Goal: Task Accomplishment & Management: Complete application form

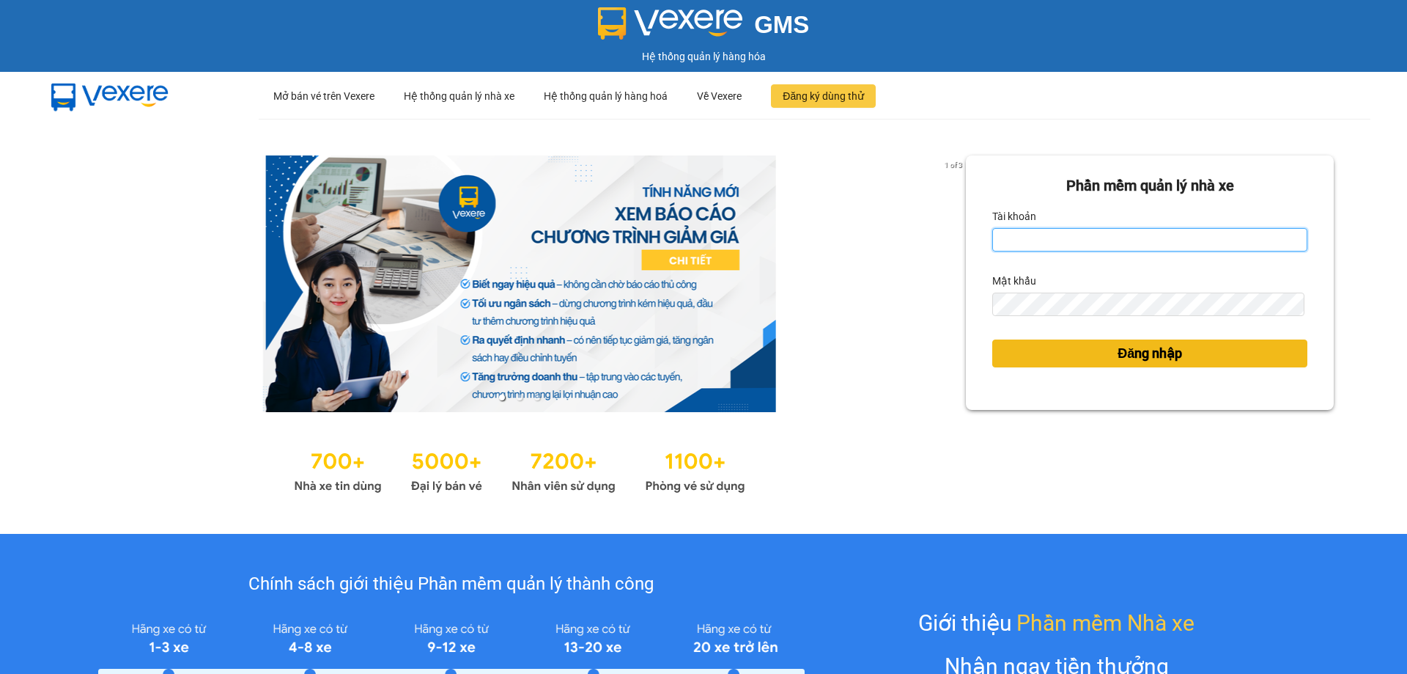
type input "thuy.bmtai"
click at [1090, 352] on button "Đăng nhập" at bounding box center [1149, 353] width 315 height 28
type input "thuy.bmtai"
click at [1016, 357] on button "Đăng nhập" at bounding box center [1149, 353] width 315 height 28
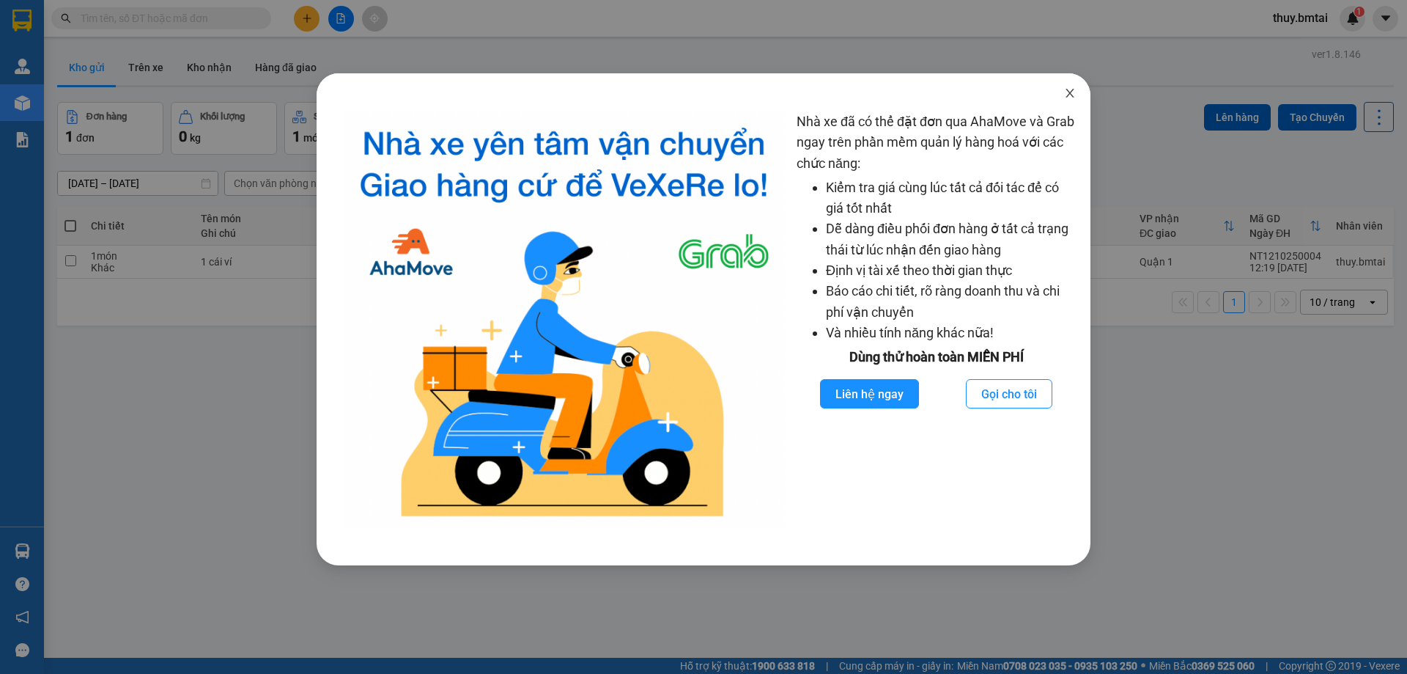
click at [1069, 95] on icon "close" at bounding box center [1070, 93] width 8 height 9
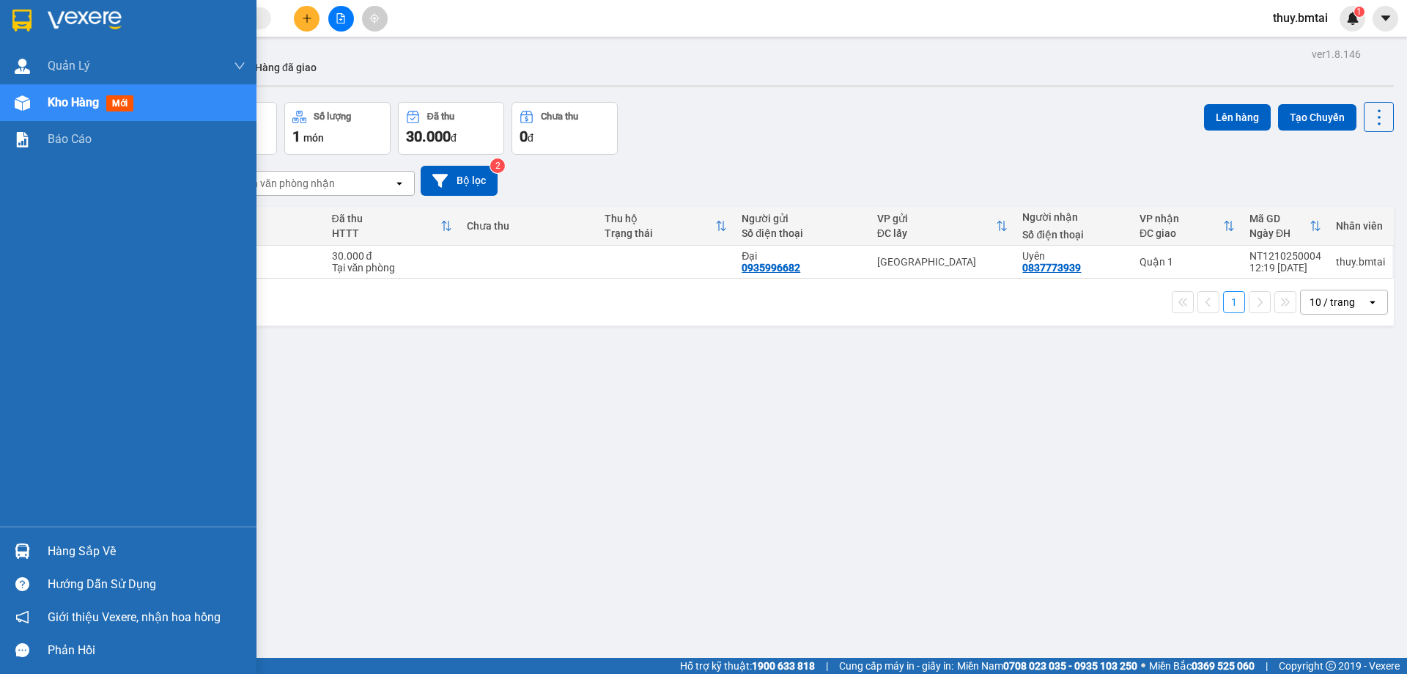
click at [64, 556] on div "Hàng sắp về" at bounding box center [147, 551] width 198 height 22
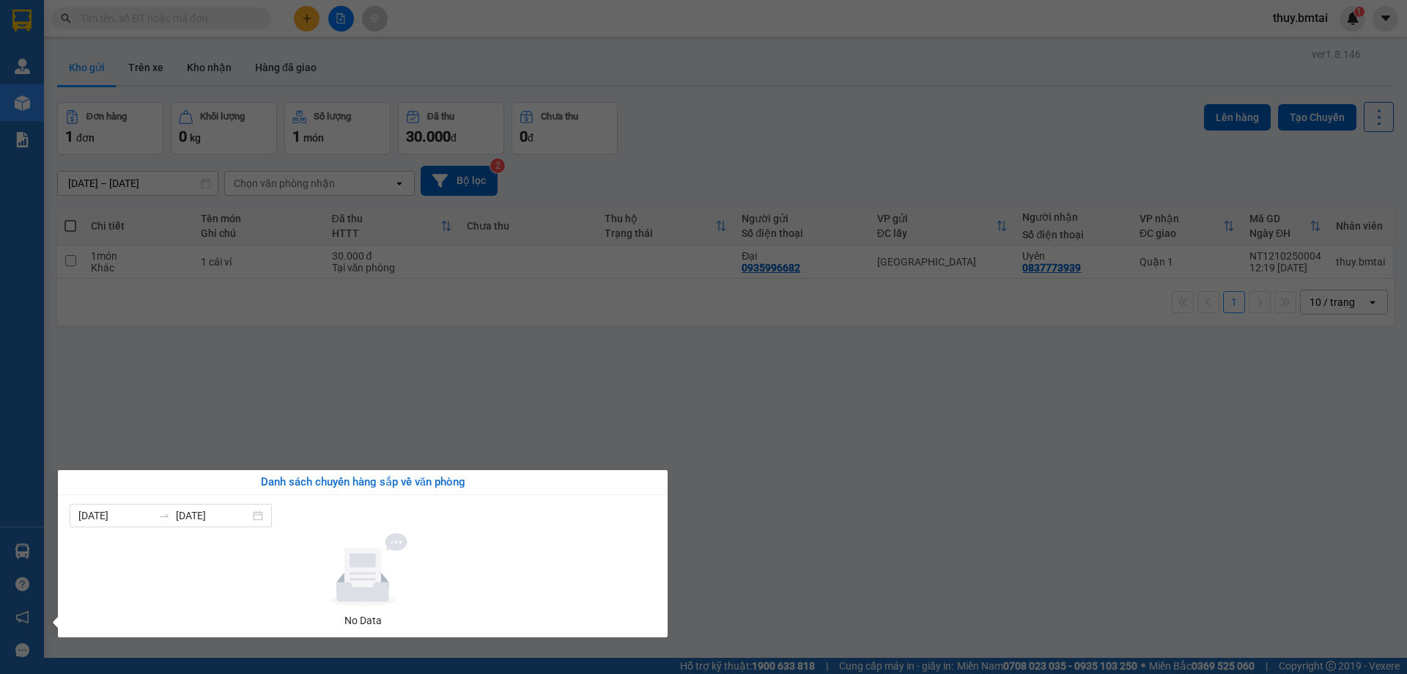
click at [165, 59] on section "Kết quả tìm kiếm ( 0 ) Bộ lọc No Data thuy.bmtai 1 Quản Lý Quản lý khách hàng Q…" at bounding box center [703, 337] width 1407 height 674
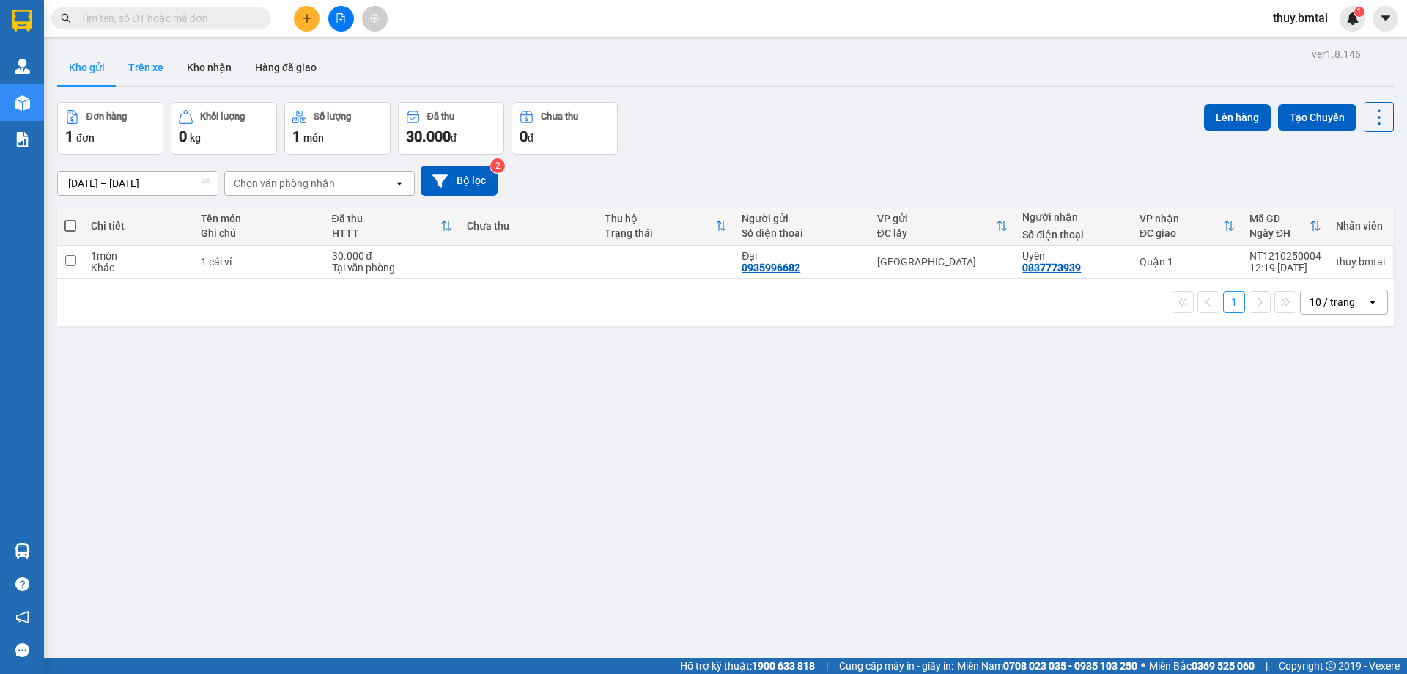
click at [147, 70] on button "Trên xe" at bounding box center [146, 67] width 59 height 35
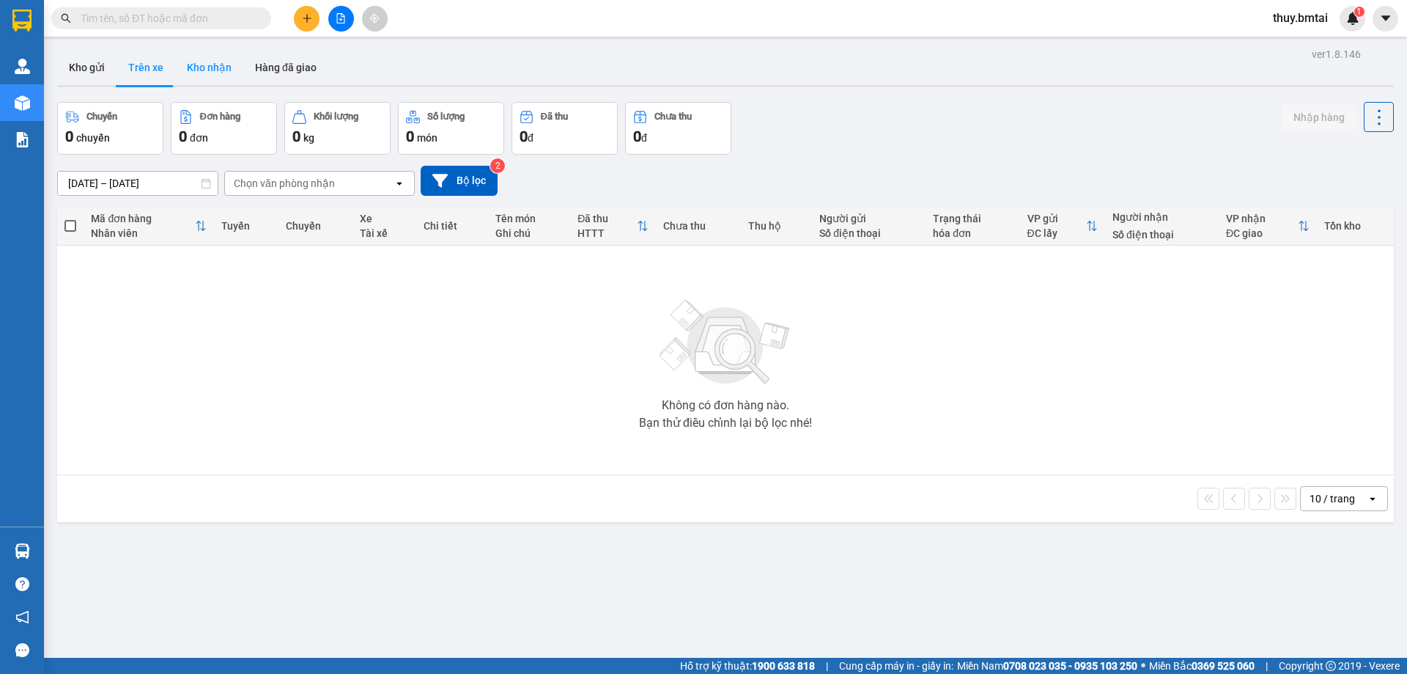
click at [207, 67] on button "Kho nhận" at bounding box center [209, 67] width 68 height 35
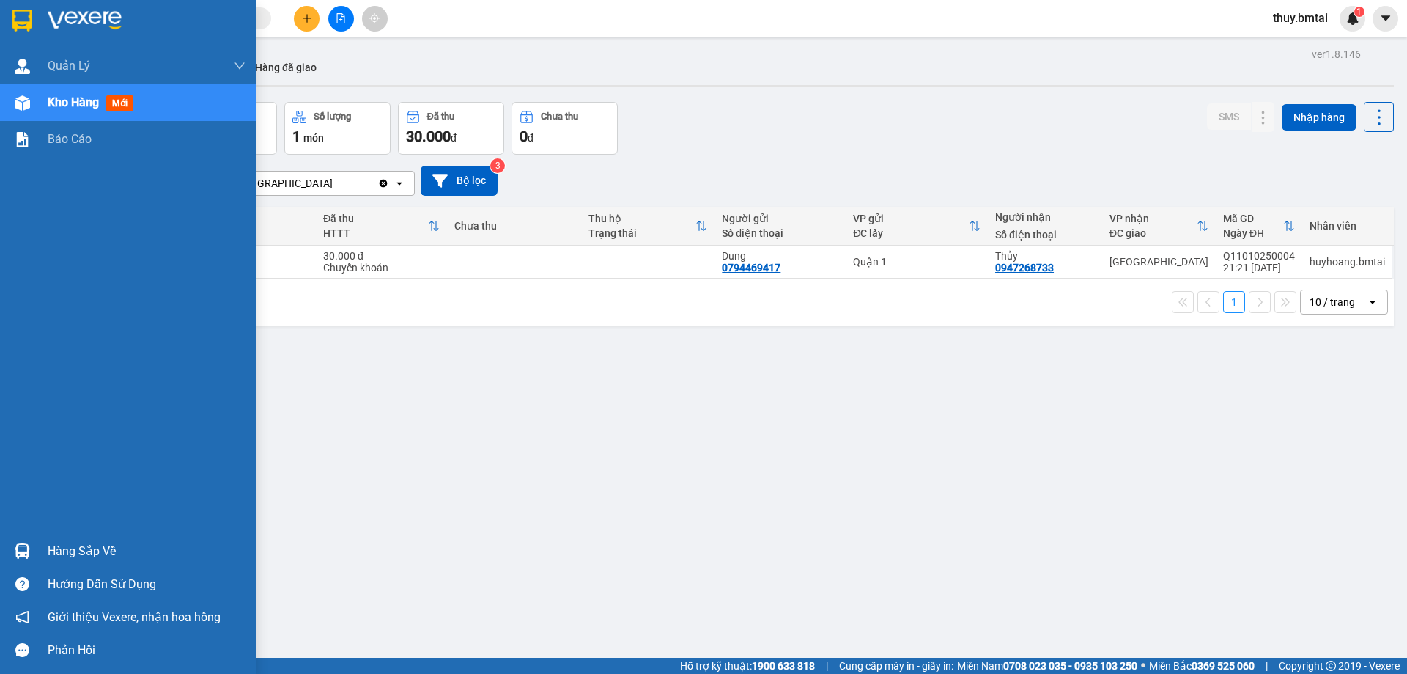
click at [67, 553] on div "Hàng sắp về" at bounding box center [147, 551] width 198 height 22
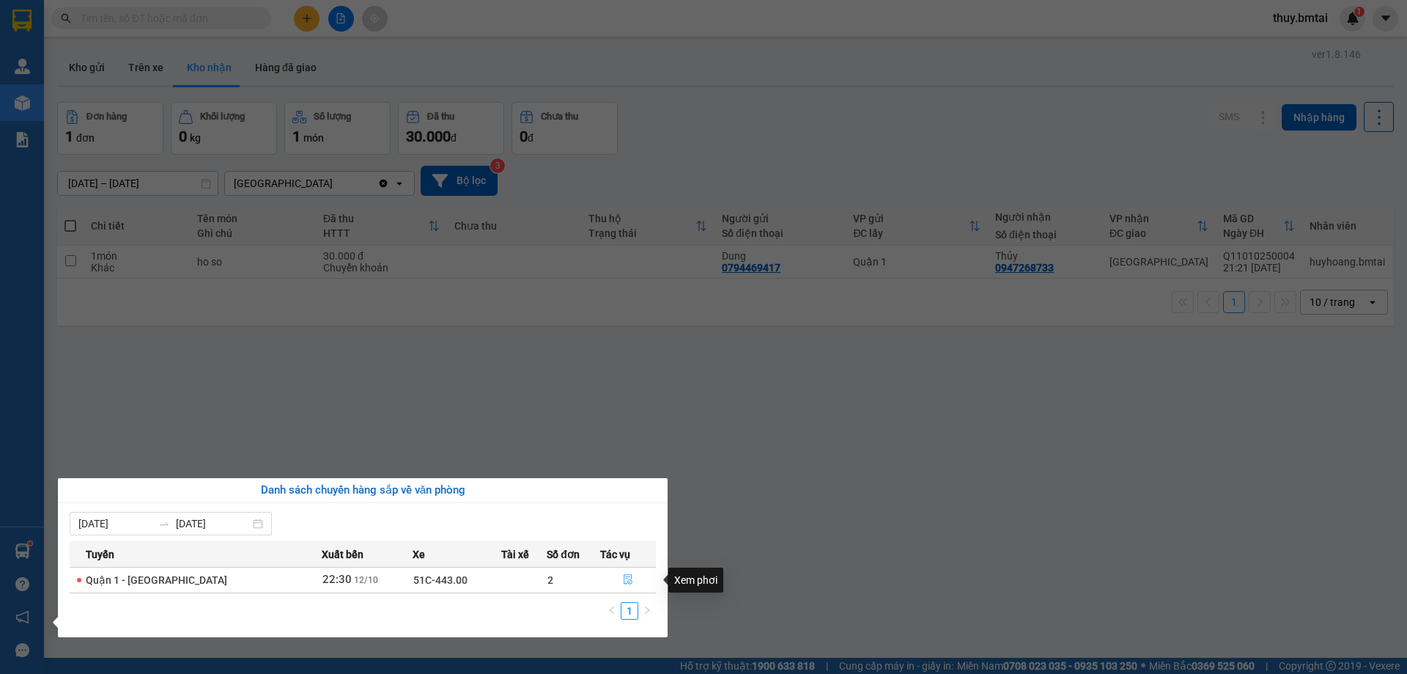
click at [623, 582] on icon "file-done" at bounding box center [628, 579] width 10 height 10
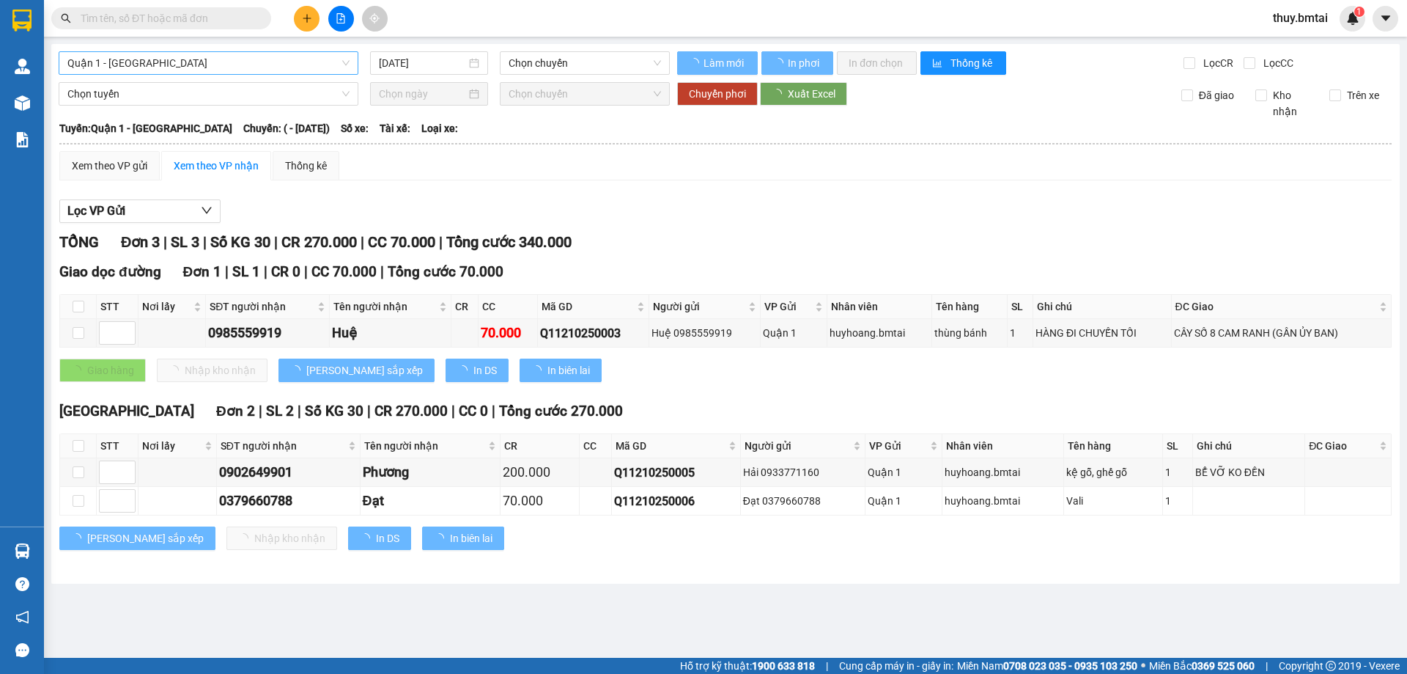
type input "12/10/2025"
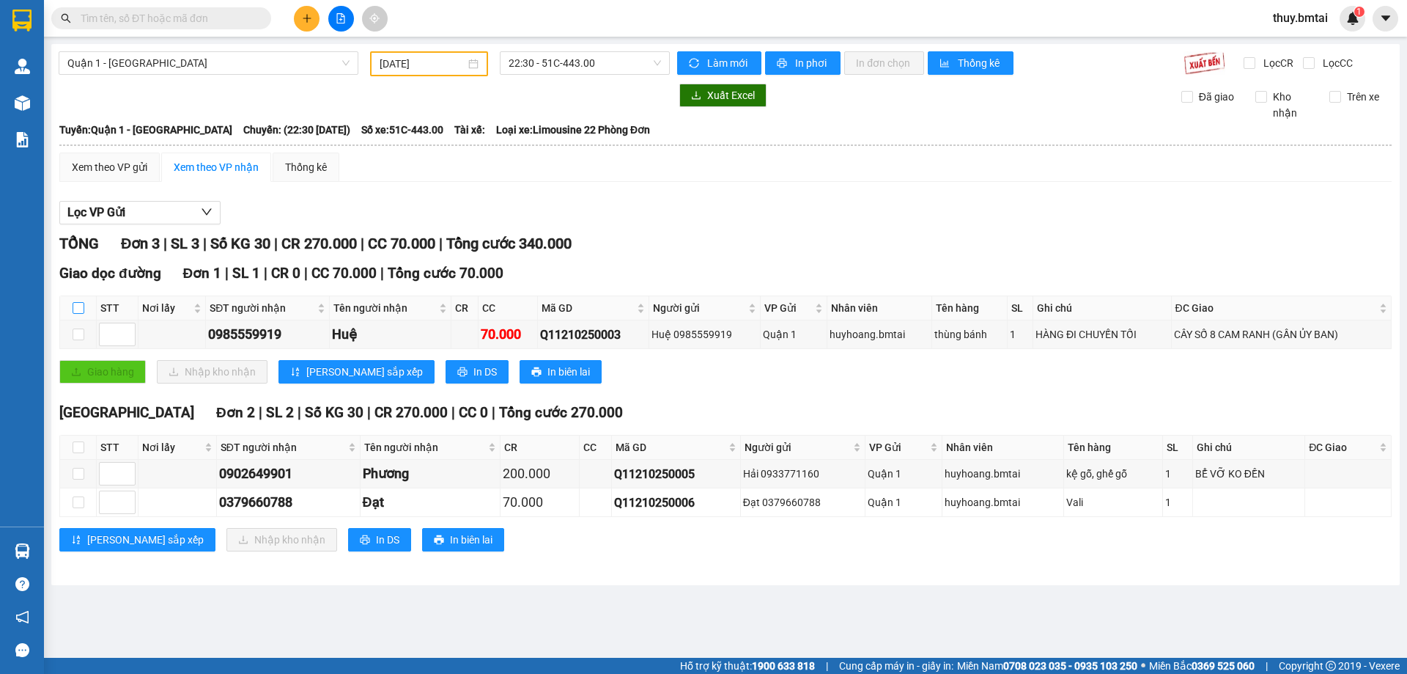
click at [73, 309] on input "checkbox" at bounding box center [79, 308] width 12 height 12
checkbox input "true"
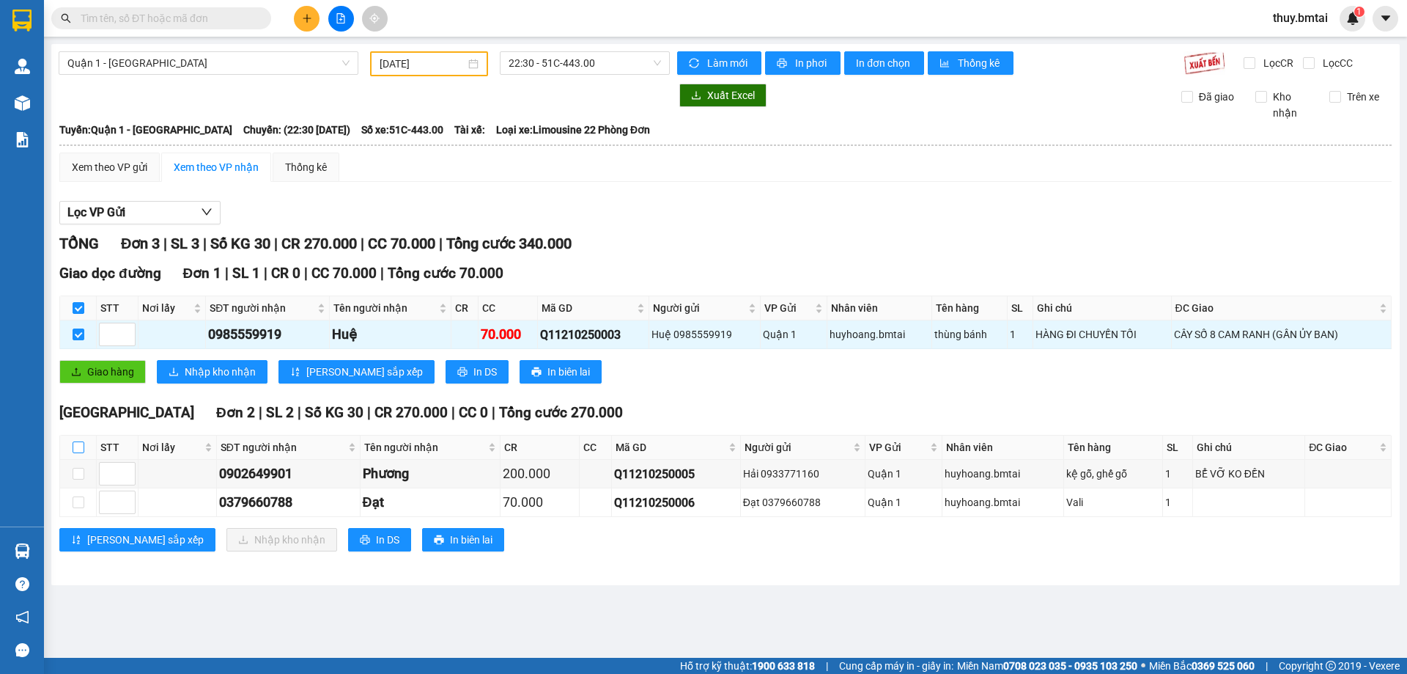
click at [79, 444] on input "checkbox" at bounding box center [79, 447] width 12 height 12
checkbox input "true"
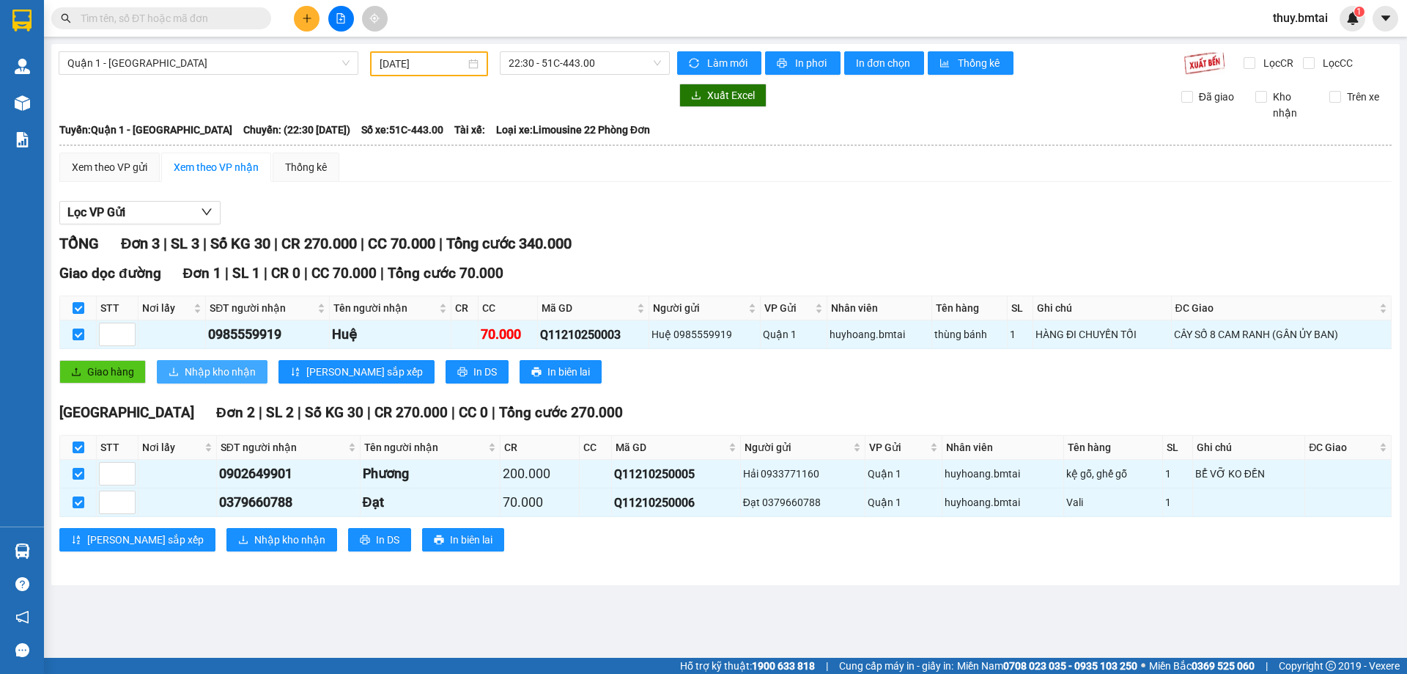
click at [214, 372] on span "Nhập kho nhận" at bounding box center [220, 372] width 71 height 16
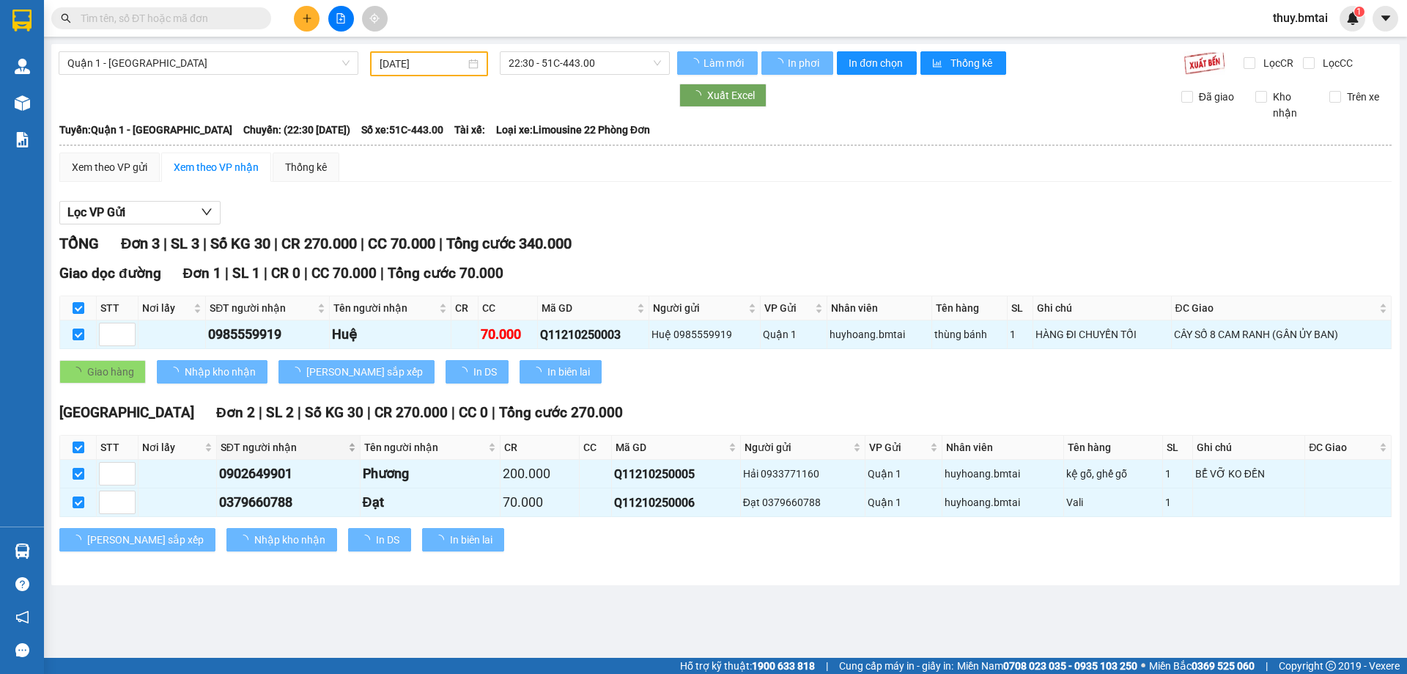
checkbox input "false"
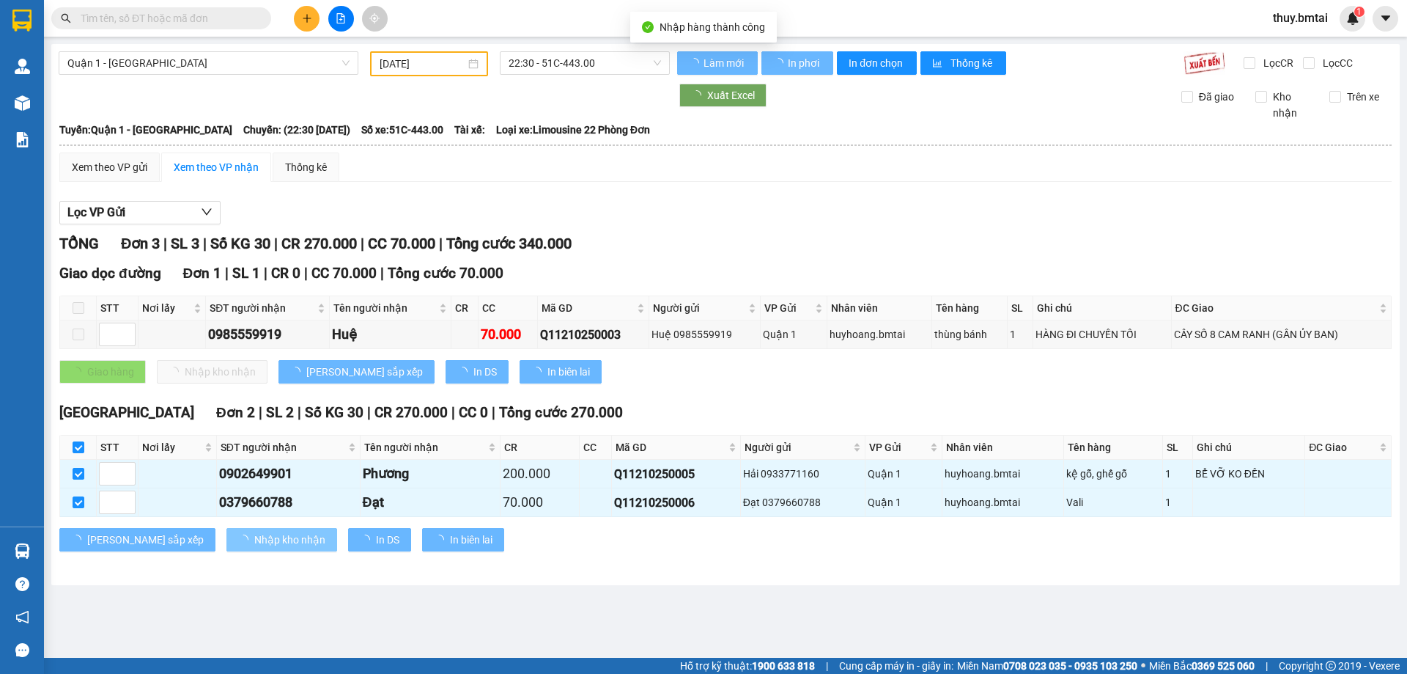
click at [254, 547] on span "Nhập kho nhận" at bounding box center [289, 539] width 71 height 16
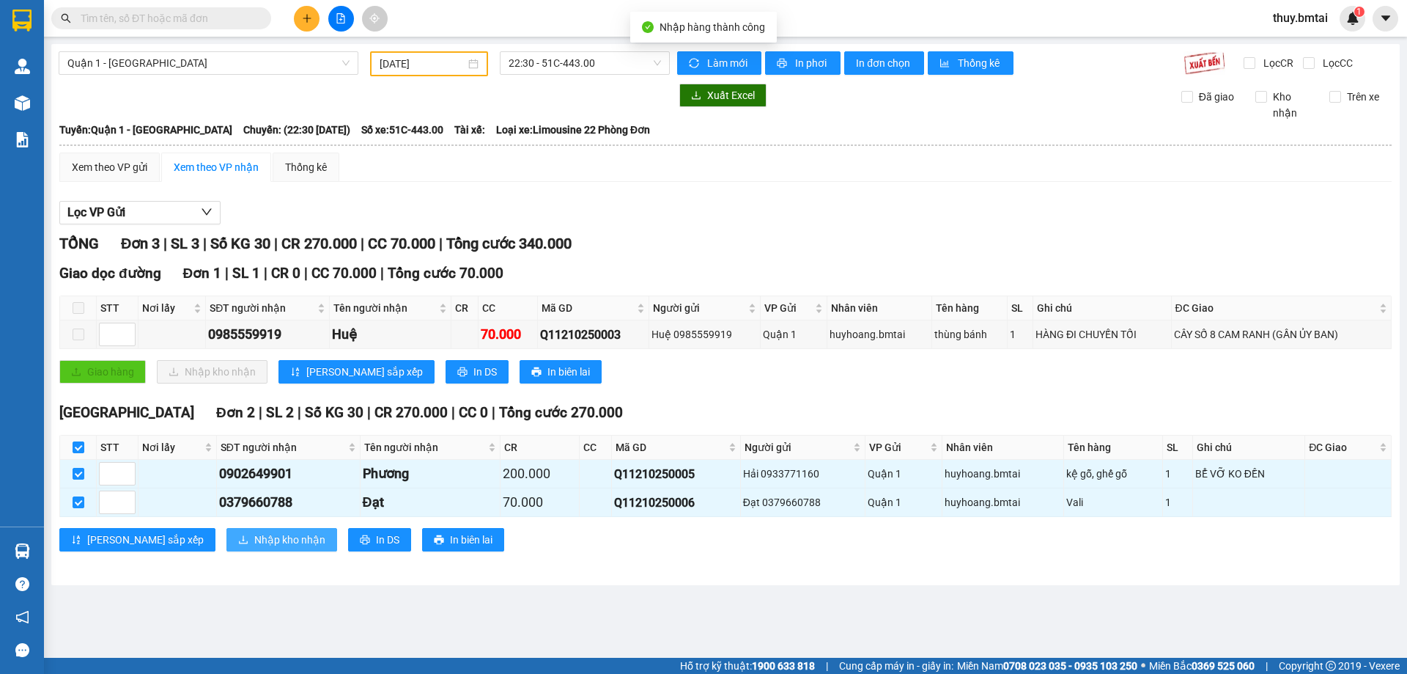
click at [254, 538] on span "Nhập kho nhận" at bounding box center [289, 539] width 71 height 16
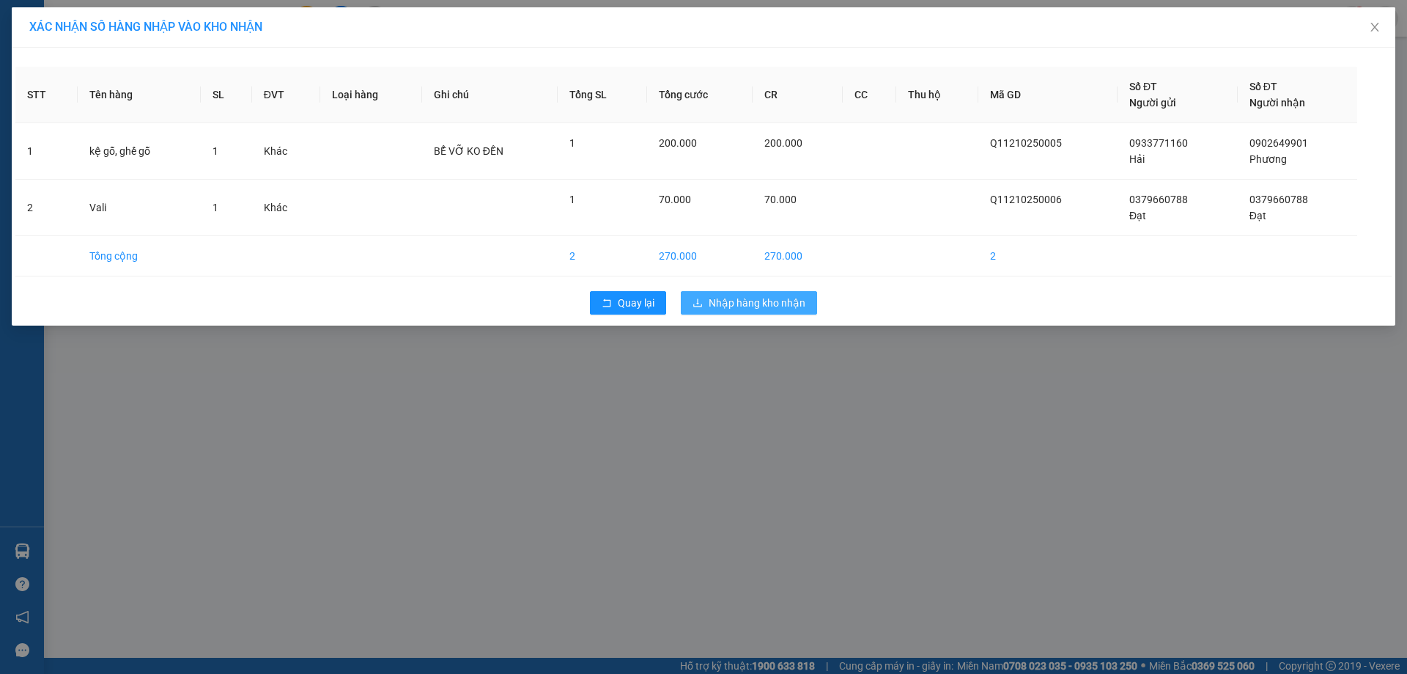
click at [742, 309] on span "Nhập hàng kho nhận" at bounding box center [757, 303] width 97 height 16
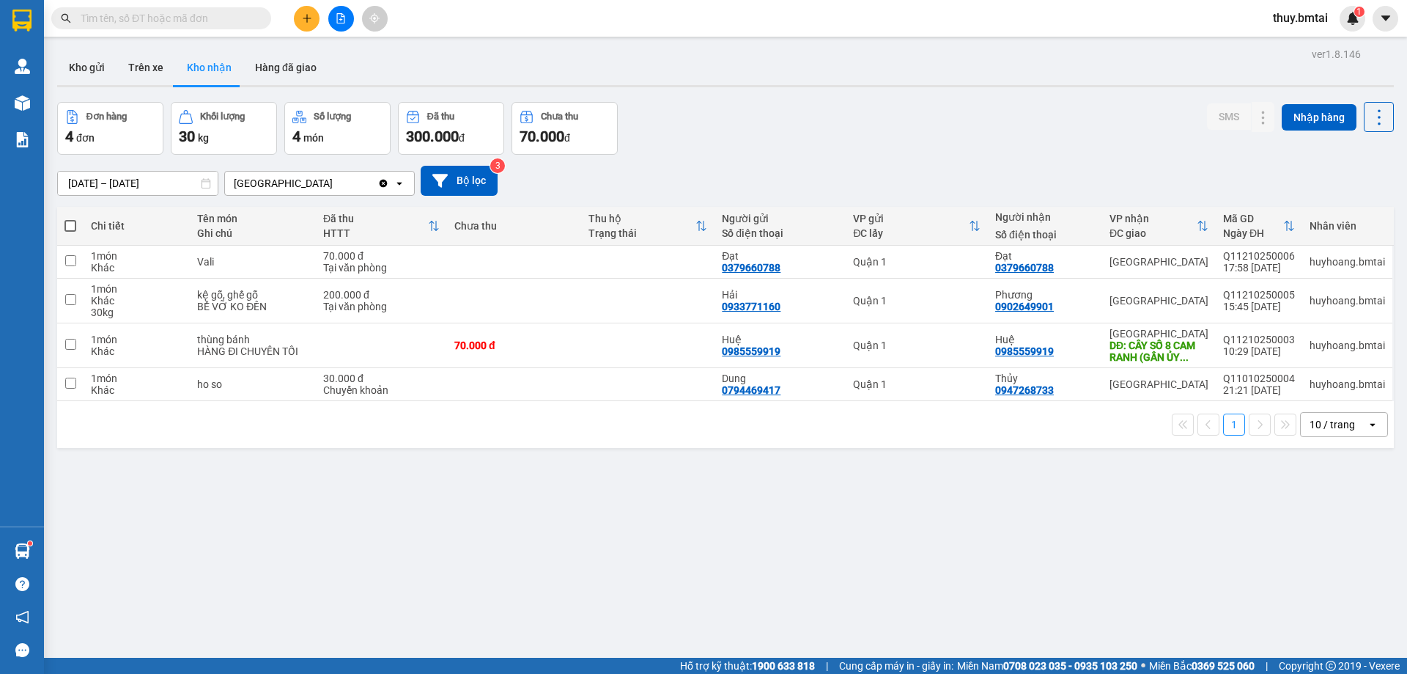
click at [207, 569] on div "ver 1.8.146 Kho gửi Trên xe Kho nhận Hàng đã giao Đơn hàng 4 đơn Khối lượng 30 …" at bounding box center [725, 381] width 1349 height 674
click at [141, 17] on input "text" at bounding box center [167, 18] width 173 height 16
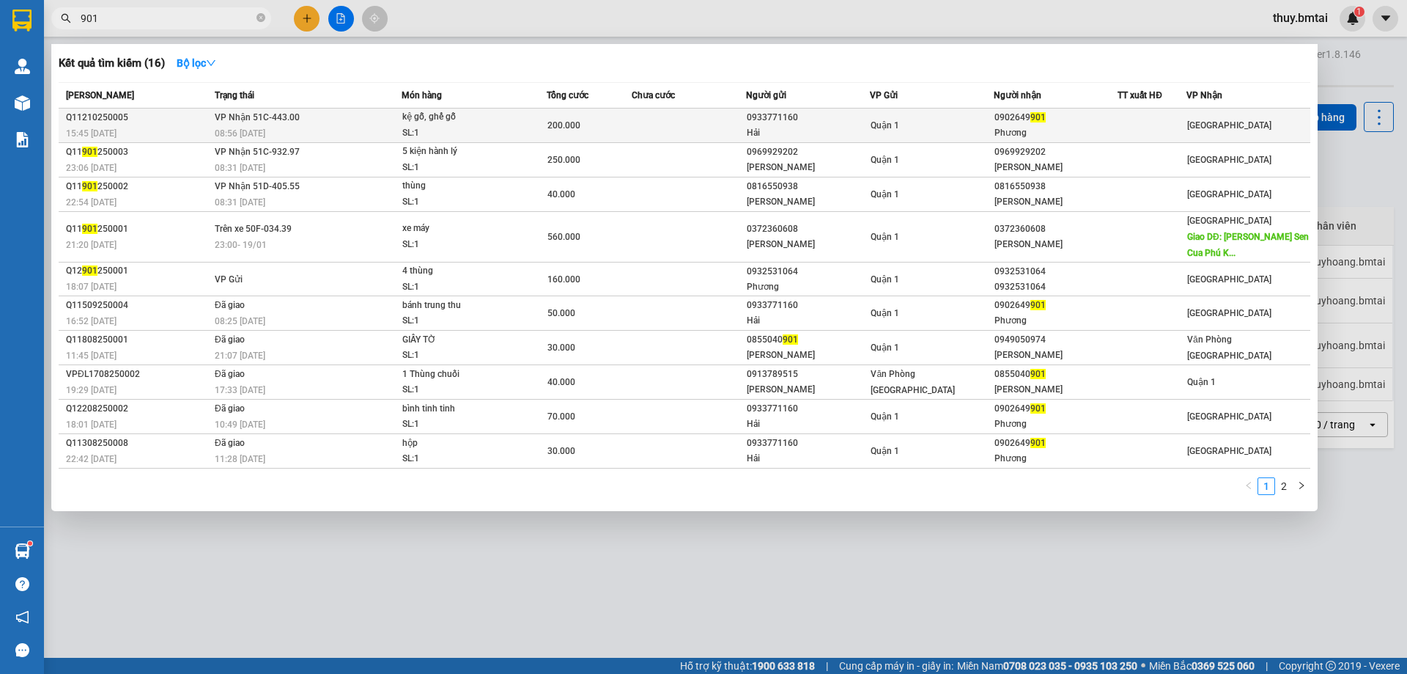
type input "901"
click at [1119, 126] on div at bounding box center [1151, 125] width 67 height 15
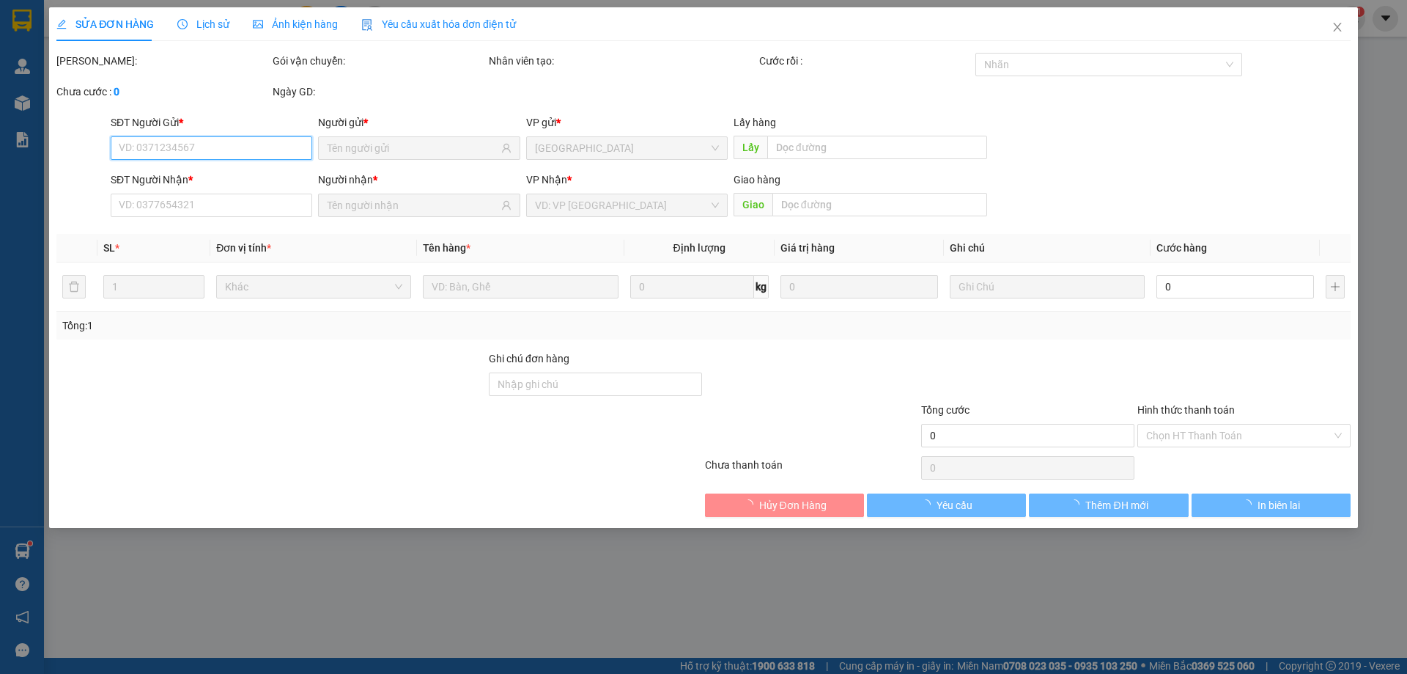
type input "0933771160"
type input "Hải"
type input "0902649901"
type input "Phương"
type input "tm 12/10"
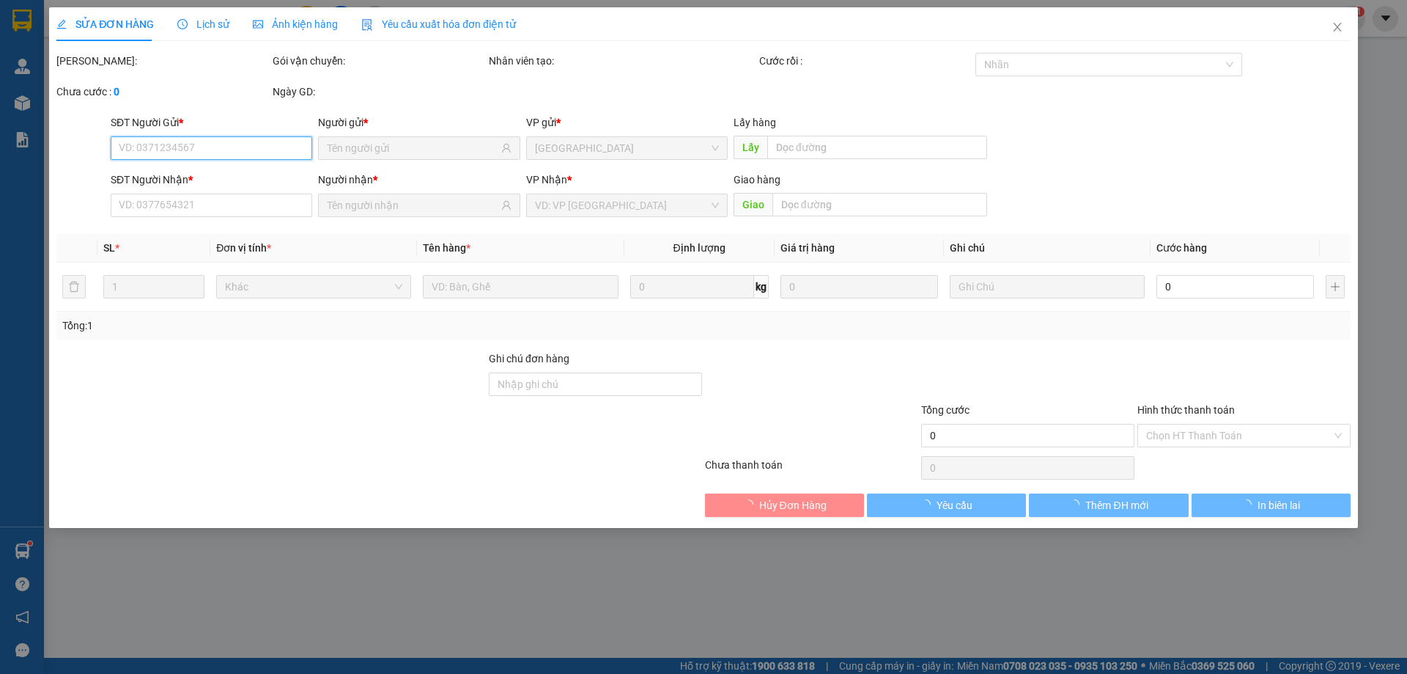
type input "200.000"
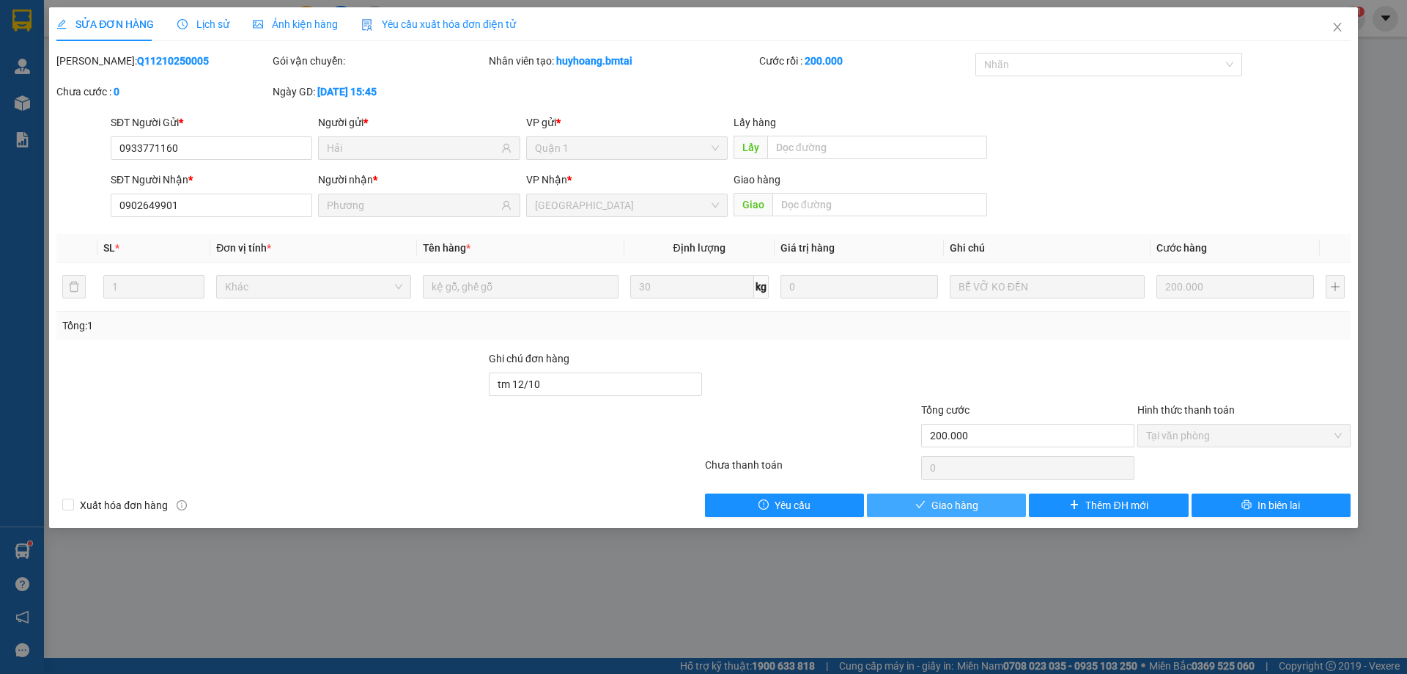
click at [976, 511] on span "Giao hàng" at bounding box center [955, 505] width 47 height 16
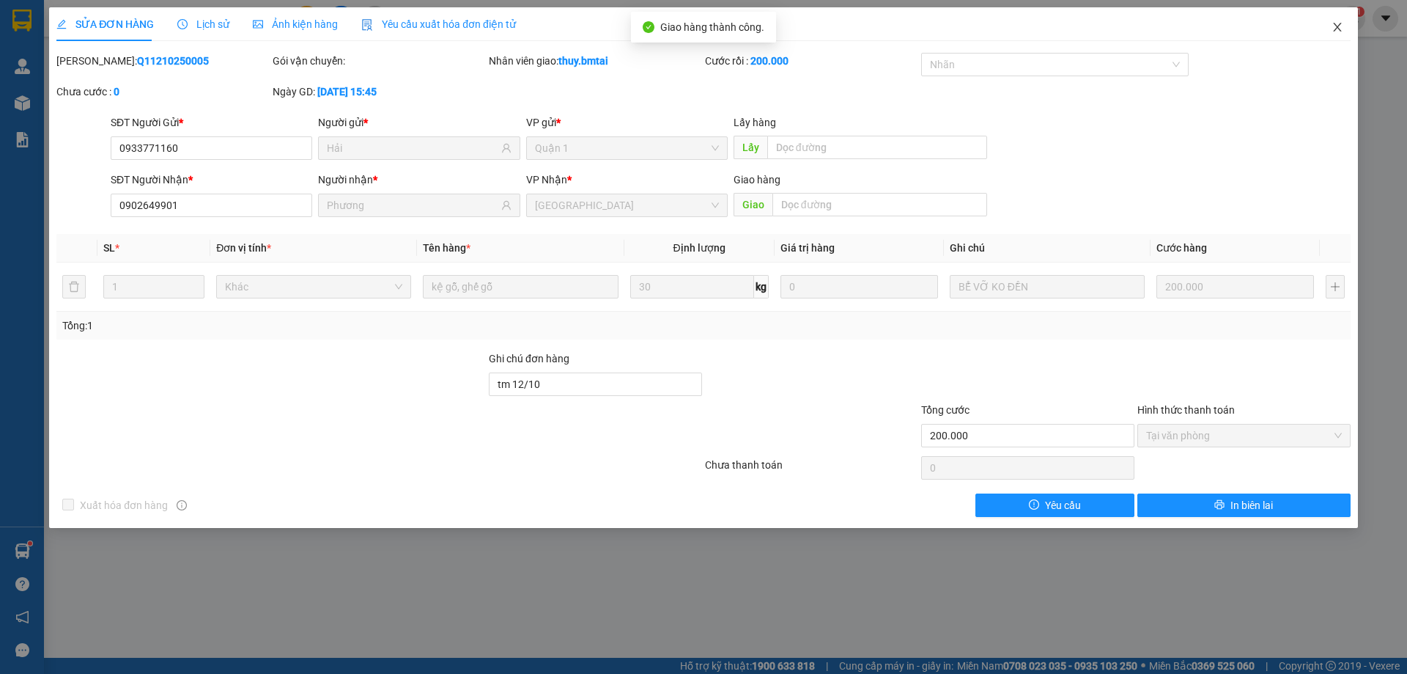
click at [1343, 25] on span "Close" at bounding box center [1337, 27] width 41 height 41
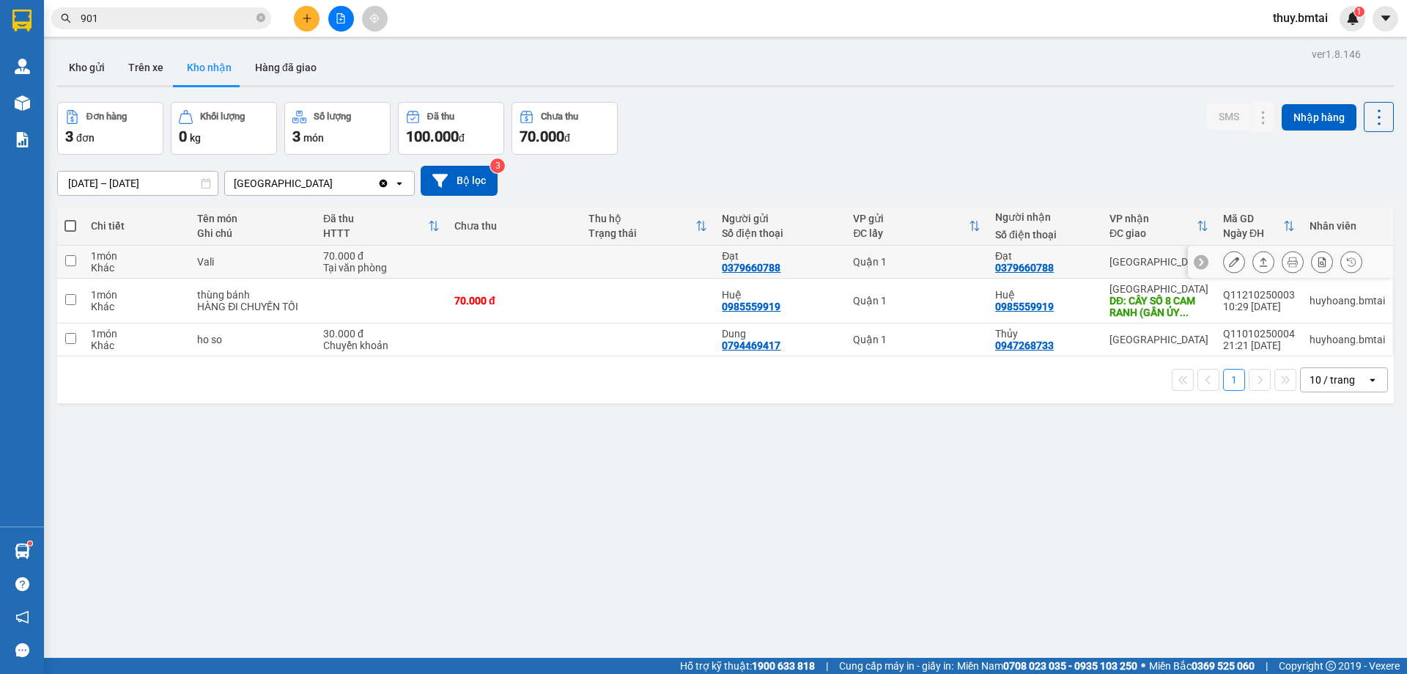
click at [1011, 265] on div "0379660788" at bounding box center [1024, 268] width 59 height 12
copy div "0379660788"
click at [277, 567] on div "ver 1.8.146 Kho gửi Trên xe Kho nhận Hàng đã giao Đơn hàng 3 đơn Khối lượng 0 k…" at bounding box center [725, 381] width 1349 height 674
